Goal: Navigation & Orientation: Go to known website

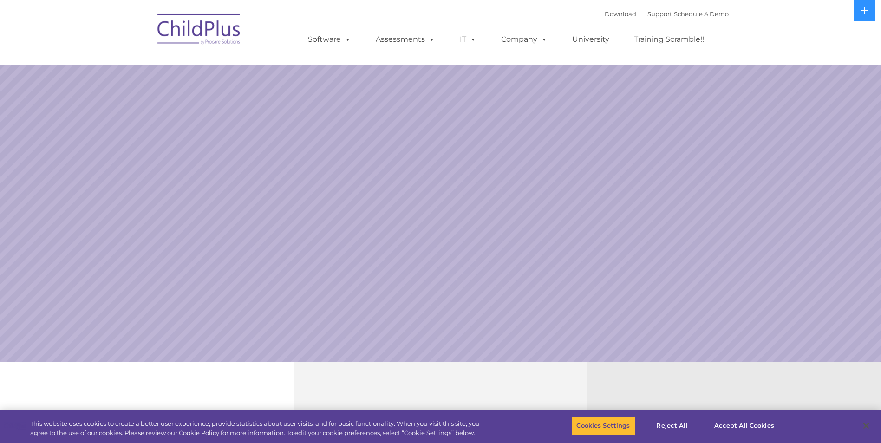
select select "MEDIUM"
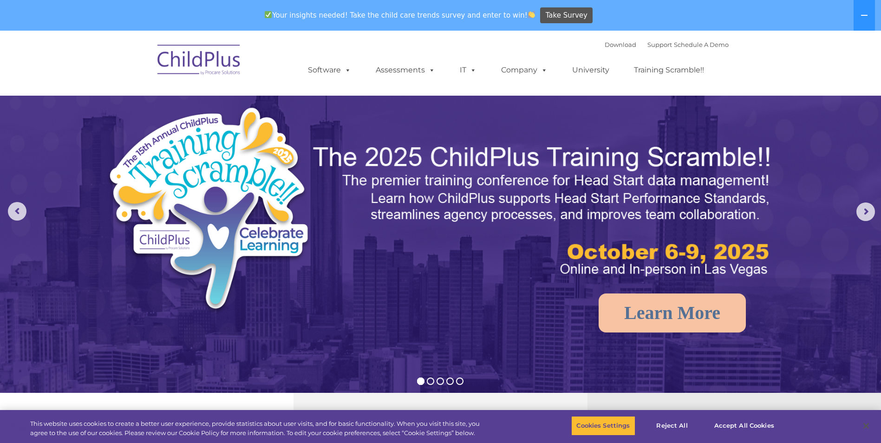
click at [214, 53] on img at bounding box center [199, 61] width 93 height 46
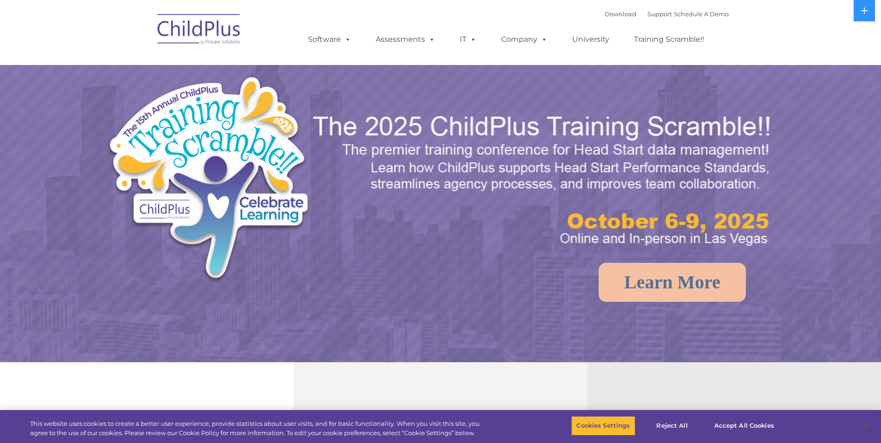
select select "MEDIUM"
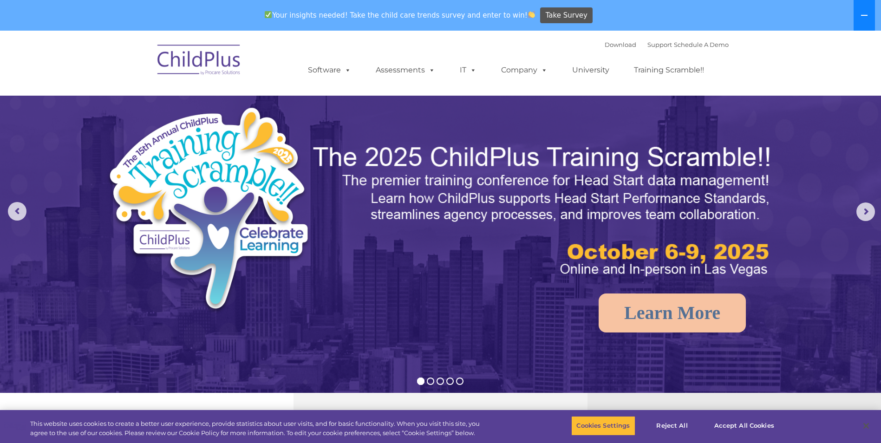
click at [864, 13] on icon at bounding box center [863, 15] width 7 height 7
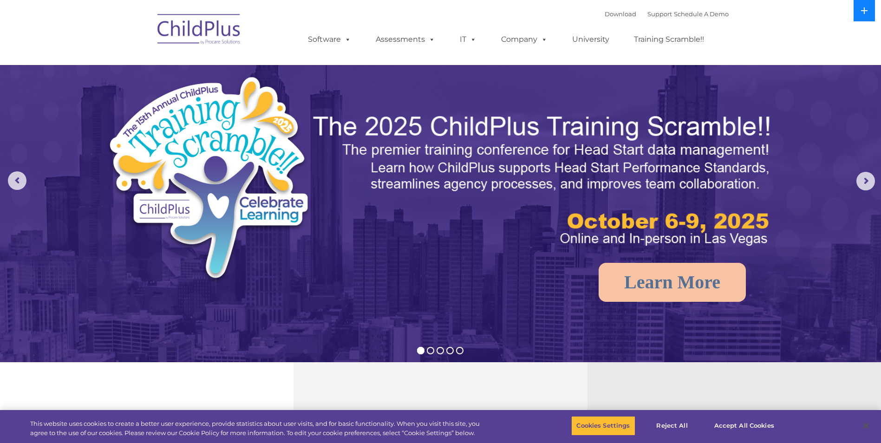
click at [864, 13] on icon at bounding box center [863, 10] width 7 height 7
